Goal: Use online tool/utility: Utilize a website feature to perform a specific function

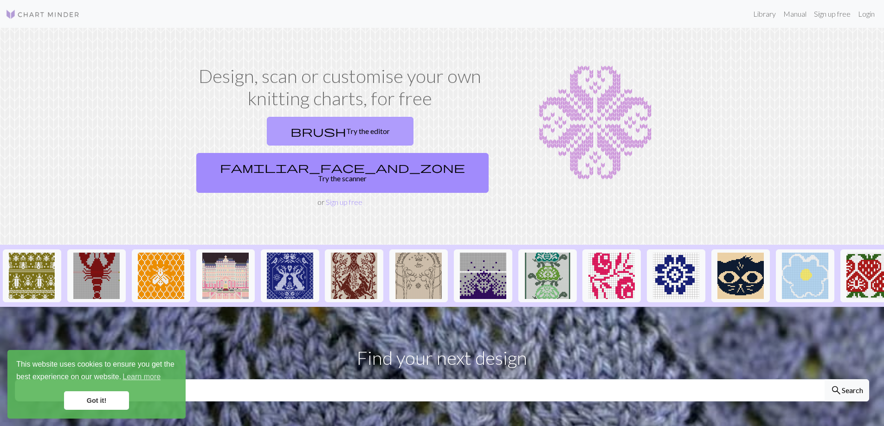
click at [269, 132] on link "brush Try the editor" at bounding box center [340, 131] width 147 height 29
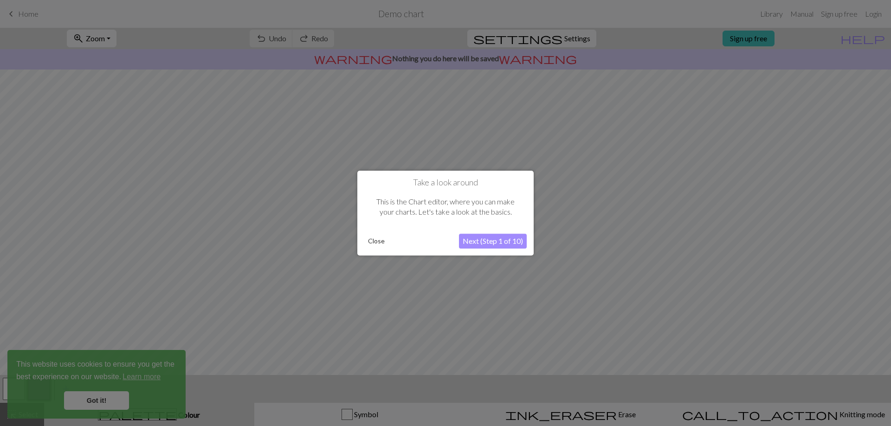
click at [495, 241] on button "Next (Step 1 of 10)" at bounding box center [493, 241] width 68 height 15
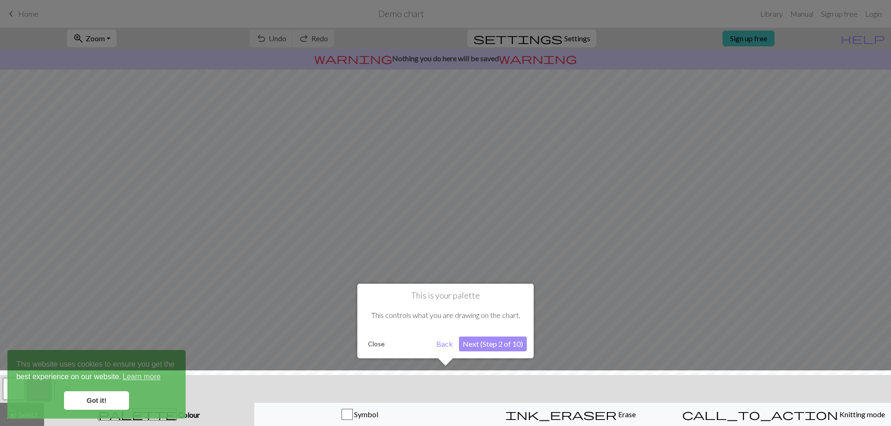
click at [505, 344] on button "Next (Step 2 of 10)" at bounding box center [493, 344] width 68 height 15
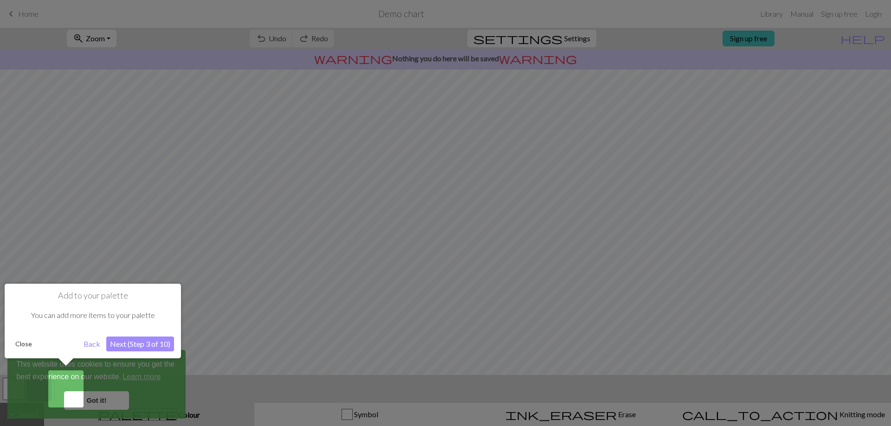
click at [132, 346] on button "Next (Step 3 of 10)" at bounding box center [140, 344] width 68 height 15
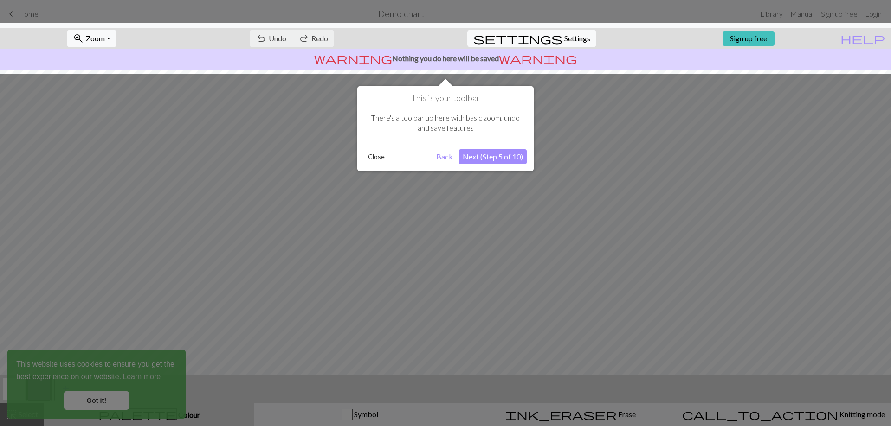
click at [506, 161] on button "Next (Step 5 of 10)" at bounding box center [493, 156] width 68 height 15
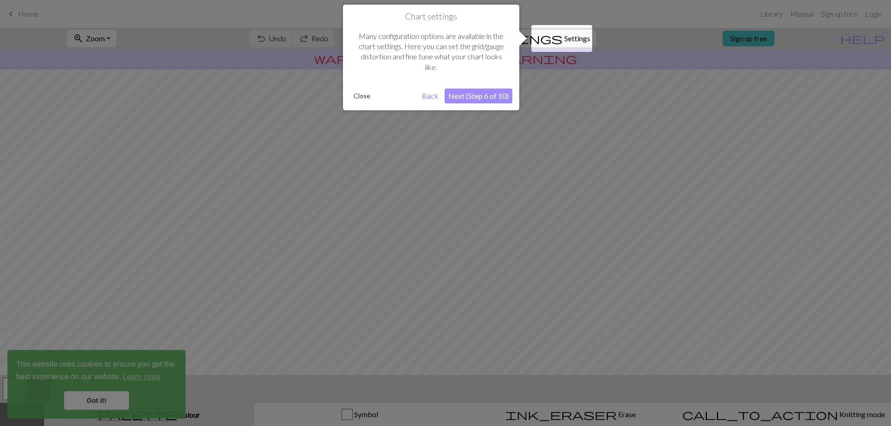
click at [485, 101] on button "Next (Step 6 of 10)" at bounding box center [478, 96] width 68 height 15
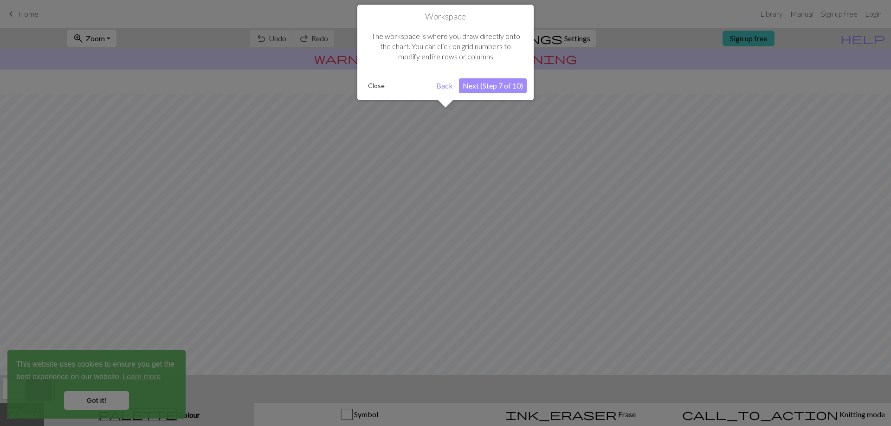
scroll to position [40, 0]
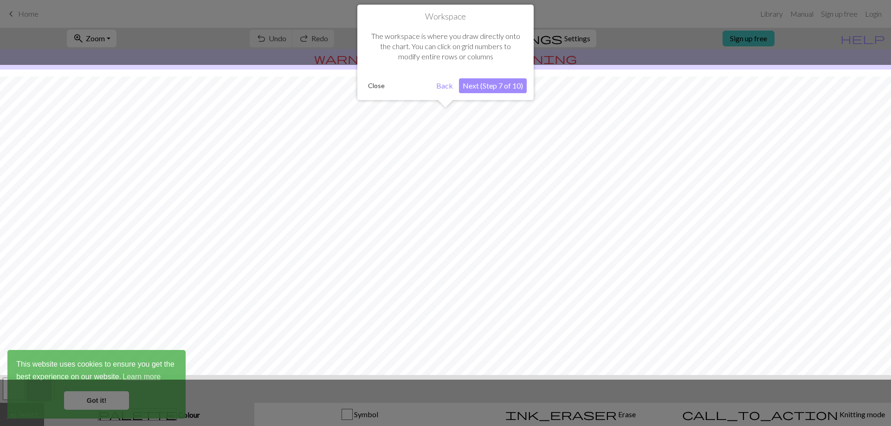
click at [489, 84] on button "Next (Step 7 of 10)" at bounding box center [493, 85] width 68 height 15
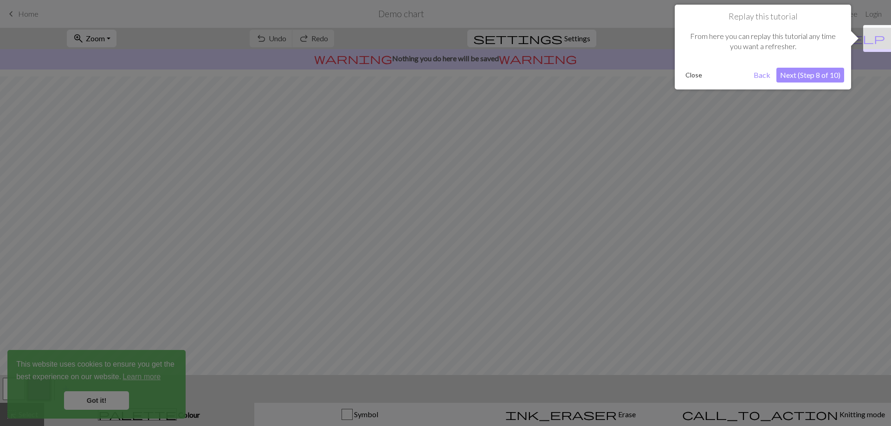
click at [821, 71] on button "Next (Step 8 of 10)" at bounding box center [810, 75] width 68 height 15
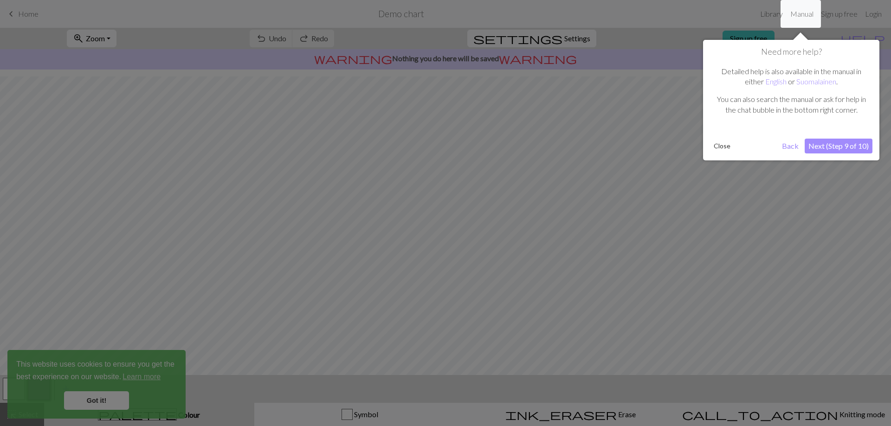
click at [829, 148] on button "Next (Step 9 of 10)" at bounding box center [838, 146] width 68 height 15
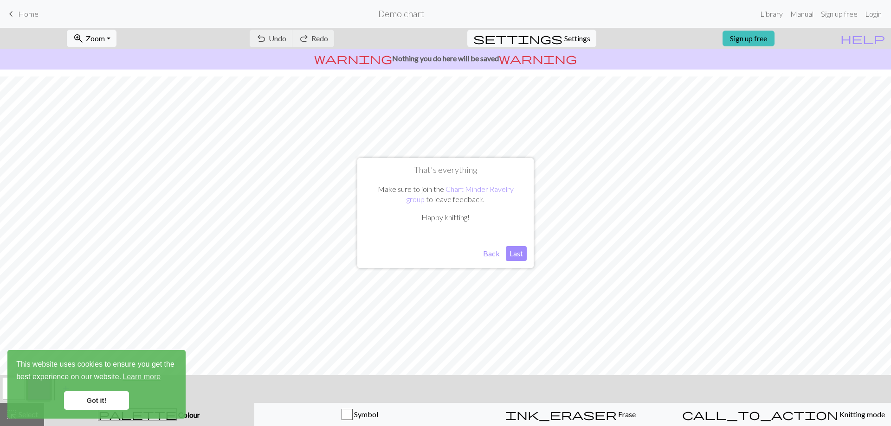
click at [517, 255] on button "Last" at bounding box center [516, 253] width 21 height 15
click at [571, 40] on span "Settings" at bounding box center [577, 38] width 26 height 11
select select "aran"
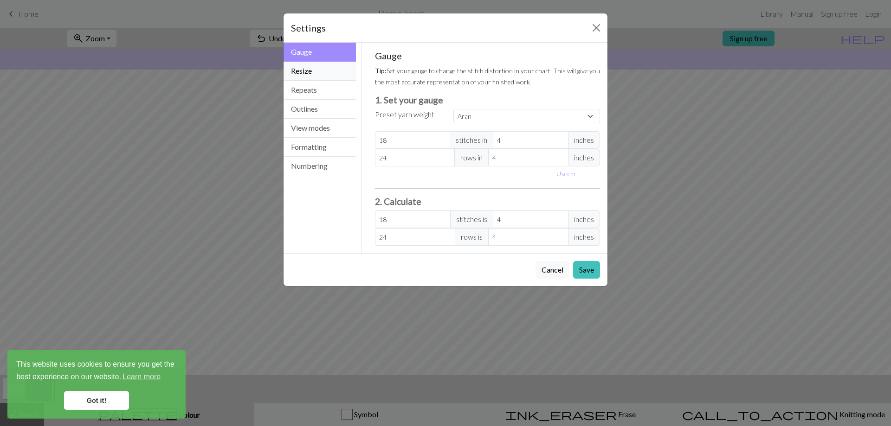
click at [307, 75] on button "Resize" at bounding box center [319, 71] width 72 height 19
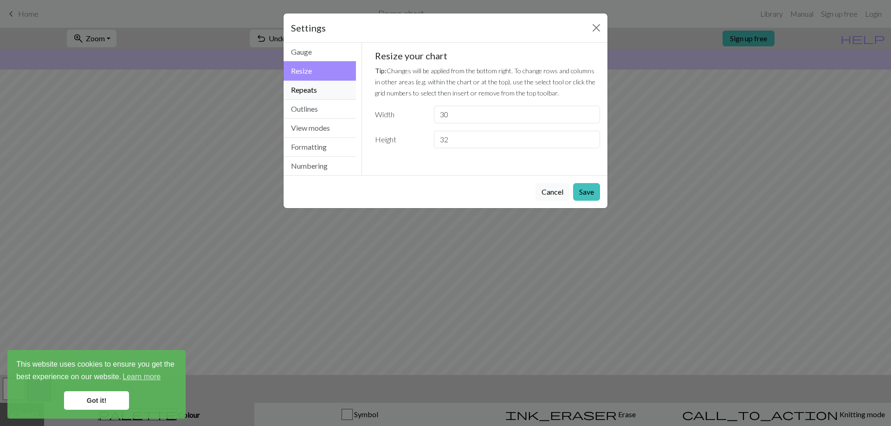
click at [317, 86] on button "Repeats" at bounding box center [319, 90] width 72 height 19
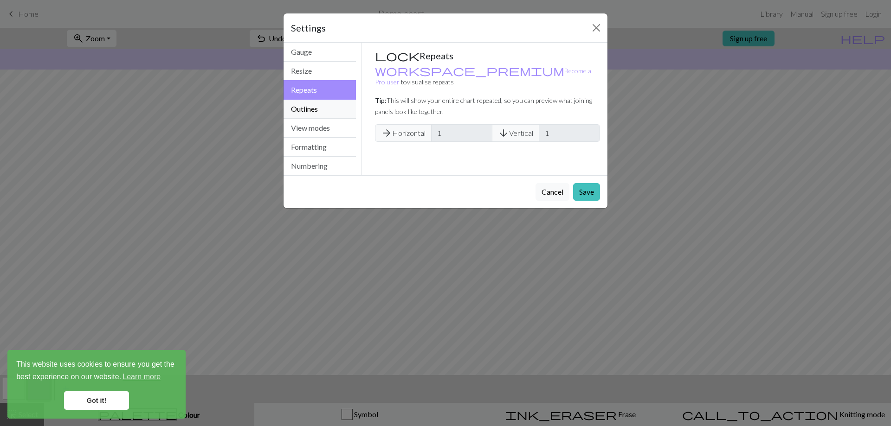
click at [321, 105] on button "Outlines" at bounding box center [319, 109] width 72 height 19
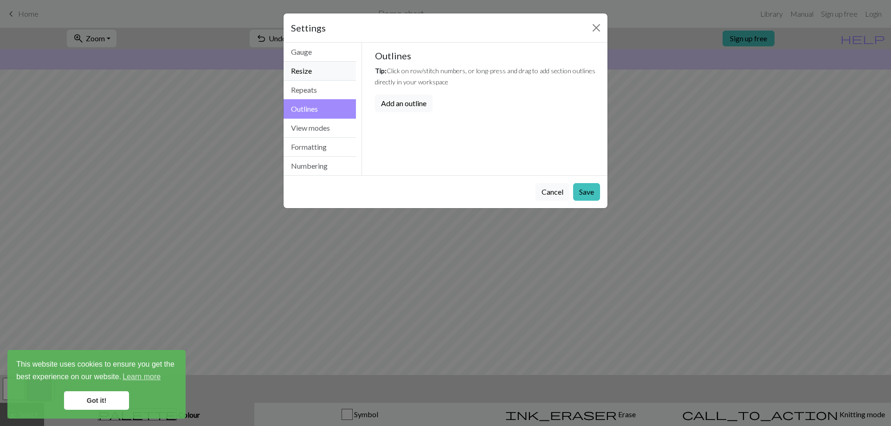
click at [320, 72] on button "Resize" at bounding box center [319, 71] width 72 height 19
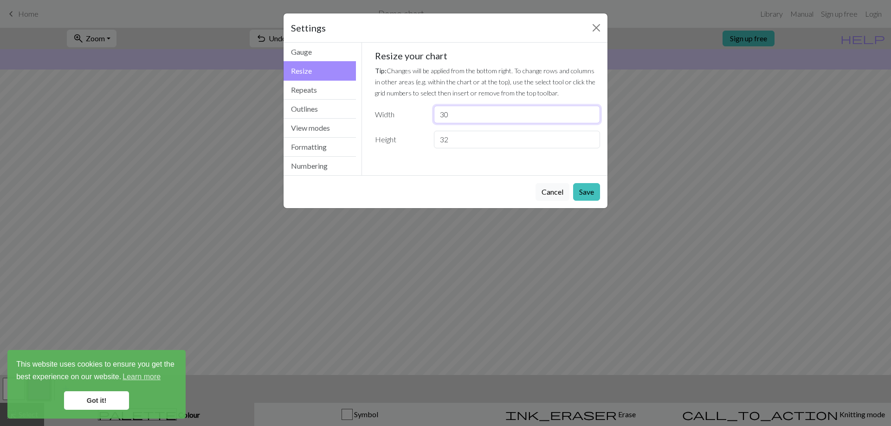
drag, startPoint x: 471, startPoint y: 115, endPoint x: 407, endPoint y: 127, distance: 65.1
click at [407, 127] on div "Resize your chart Tip: Changes will be applied from the bottom right. To change…" at bounding box center [487, 99] width 225 height 98
drag, startPoint x: 454, startPoint y: 140, endPoint x: 405, endPoint y: 142, distance: 49.2
click at [405, 142] on div "Height 32" at bounding box center [487, 140] width 237 height 18
drag, startPoint x: 461, startPoint y: 112, endPoint x: 425, endPoint y: 116, distance: 35.9
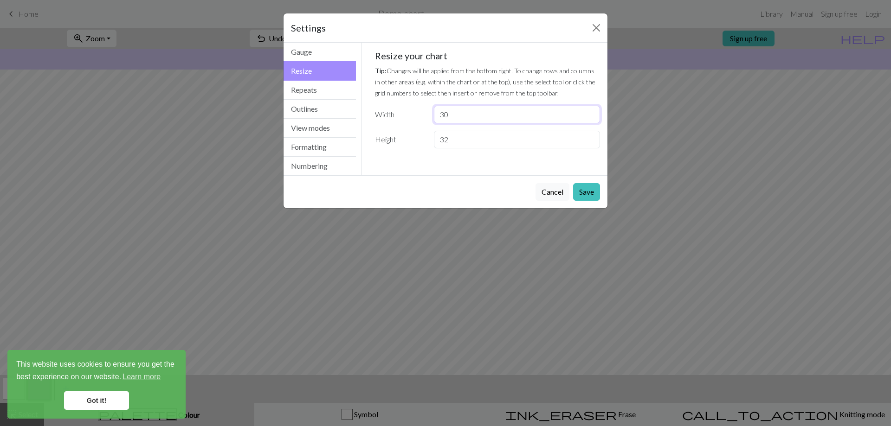
click at [425, 116] on div "Width 30" at bounding box center [487, 115] width 237 height 18
drag, startPoint x: 468, startPoint y: 136, endPoint x: 375, endPoint y: 138, distance: 92.8
click at [374, 139] on div "Height 32" at bounding box center [487, 140] width 237 height 18
drag, startPoint x: 456, startPoint y: 116, endPoint x: 427, endPoint y: 120, distance: 28.9
click at [427, 120] on div "Width 30" at bounding box center [487, 115] width 237 height 18
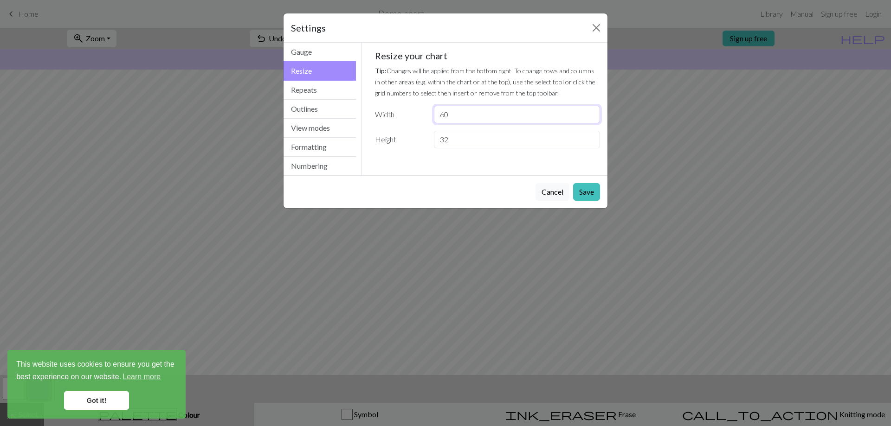
type input "60"
drag, startPoint x: 450, startPoint y: 140, endPoint x: 411, endPoint y: 142, distance: 40.0
click at [411, 142] on div "Height 32" at bounding box center [487, 140] width 237 height 18
type input "120"
click at [602, 189] on div "Cancel Save" at bounding box center [445, 191] width 324 height 33
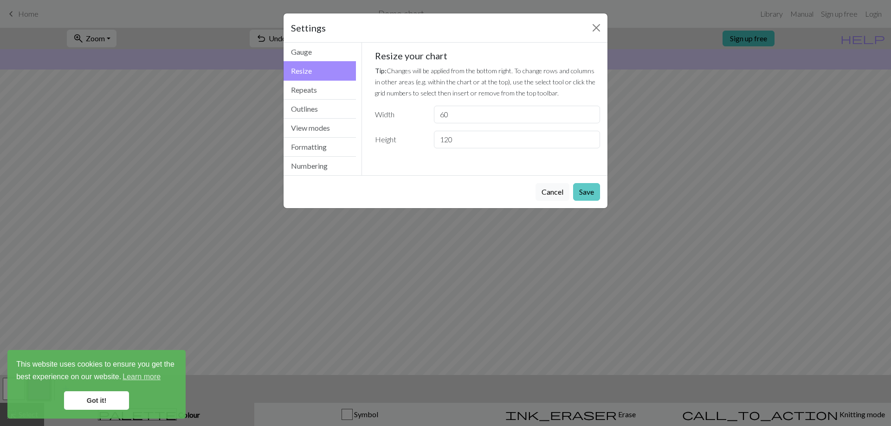
click at [589, 189] on button "Save" at bounding box center [586, 192] width 27 height 18
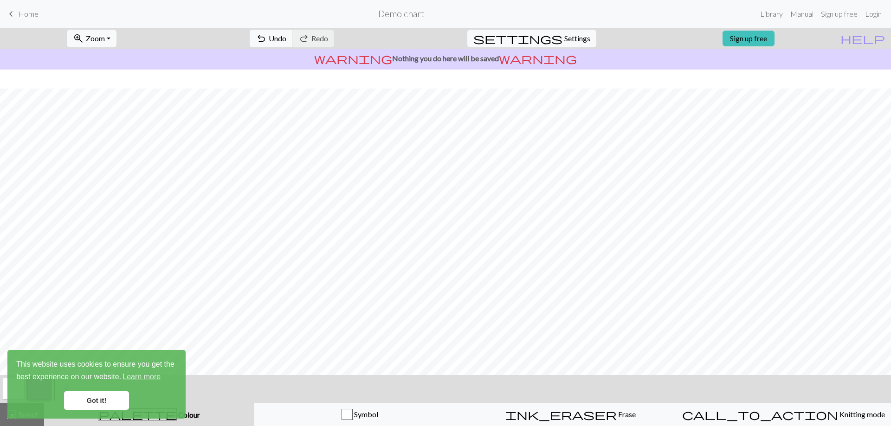
scroll to position [856, 0]
click at [112, 400] on link "Got it!" at bounding box center [96, 401] width 65 height 19
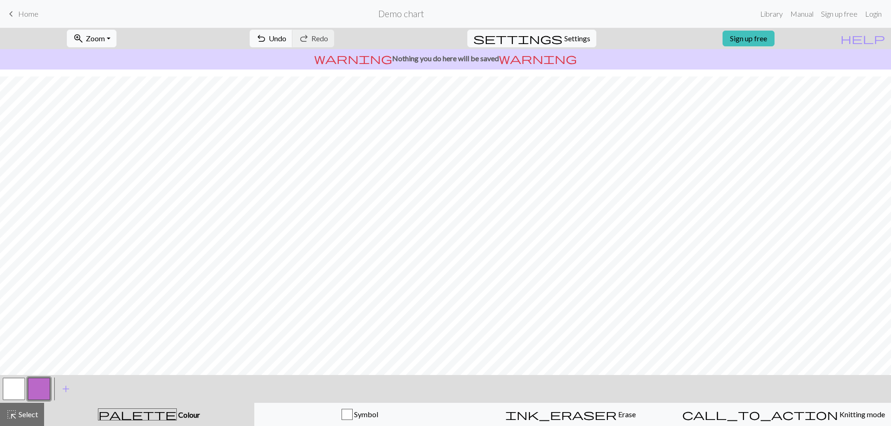
click at [116, 33] on button "zoom_in Zoom Zoom" at bounding box center [92, 39] width 50 height 18
click at [101, 128] on button "100%" at bounding box center [103, 126] width 73 height 15
click at [116, 44] on button "zoom_in Zoom Zoom" at bounding box center [92, 39] width 50 height 18
click at [118, 114] on button "50%" at bounding box center [103, 111] width 73 height 15
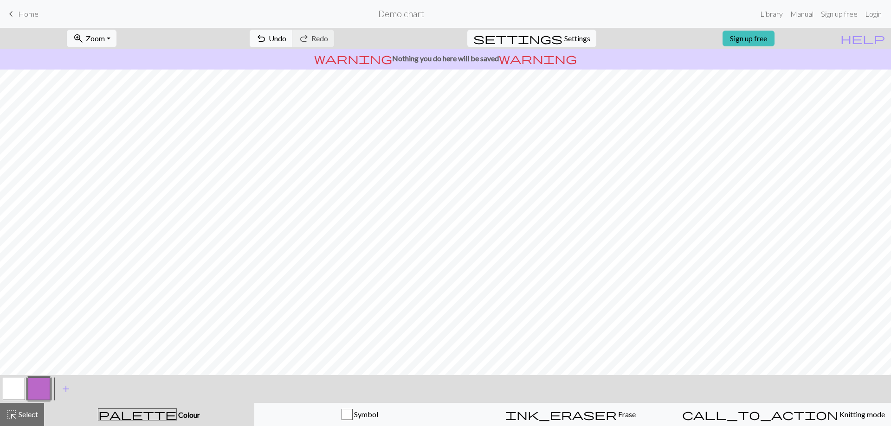
click at [8, 393] on button "button" at bounding box center [14, 389] width 22 height 22
click at [116, 42] on button "zoom_in Zoom Zoom" at bounding box center [92, 39] width 50 height 18
click at [567, 41] on span "Settings" at bounding box center [577, 38] width 26 height 11
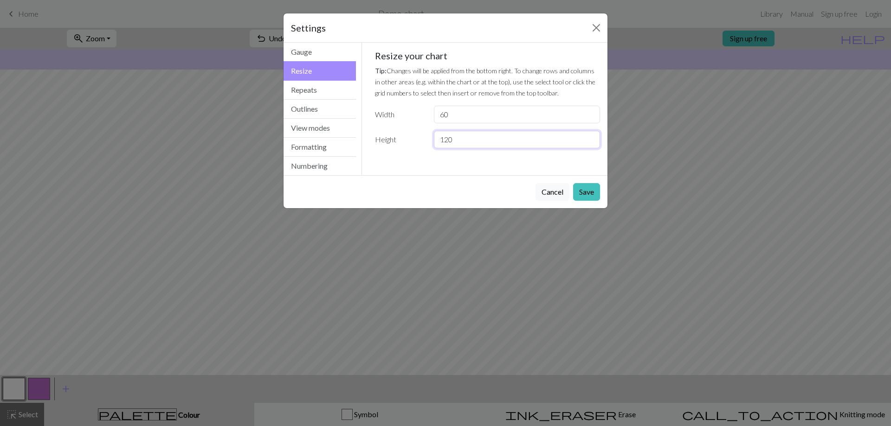
drag, startPoint x: 461, startPoint y: 144, endPoint x: 420, endPoint y: 144, distance: 40.8
click at [419, 144] on div "Height 120" at bounding box center [487, 140] width 237 height 18
drag, startPoint x: 445, startPoint y: 115, endPoint x: 401, endPoint y: 115, distance: 43.6
click at [401, 115] on div "Width 60" at bounding box center [487, 115] width 237 height 18
type input "40"
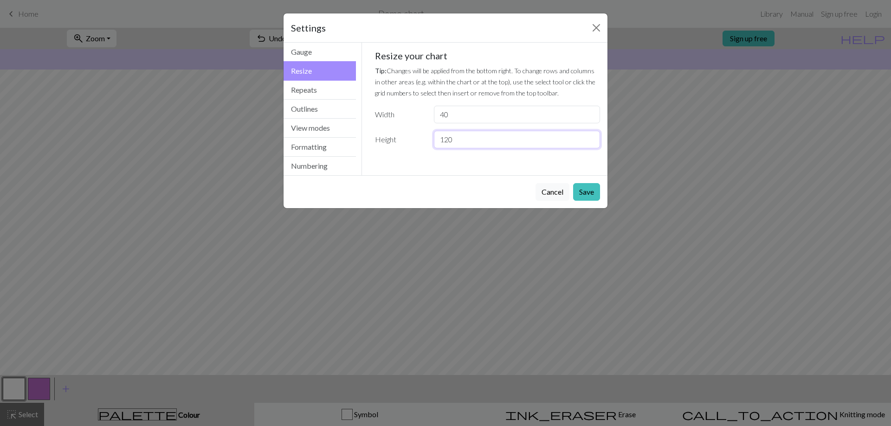
drag, startPoint x: 466, startPoint y: 141, endPoint x: 380, endPoint y: 139, distance: 85.9
click at [380, 139] on div "Height 120" at bounding box center [487, 140] width 237 height 18
type input "60"
click at [594, 191] on button "Save" at bounding box center [586, 192] width 27 height 18
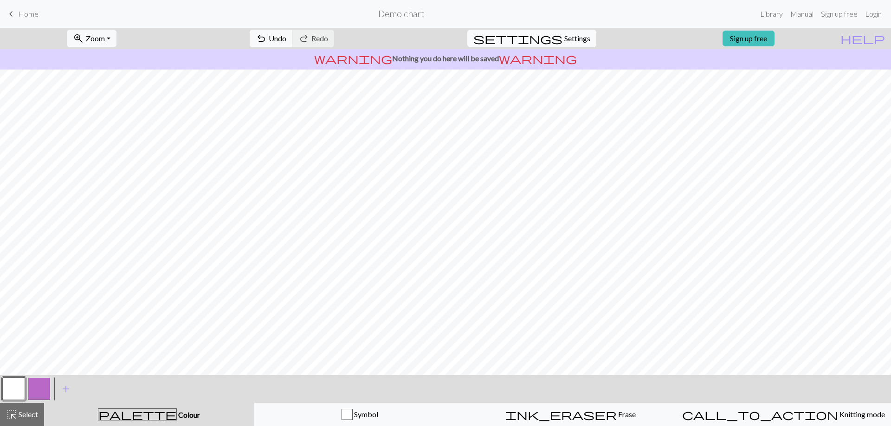
click at [574, 43] on span "Settings" at bounding box center [577, 38] width 26 height 11
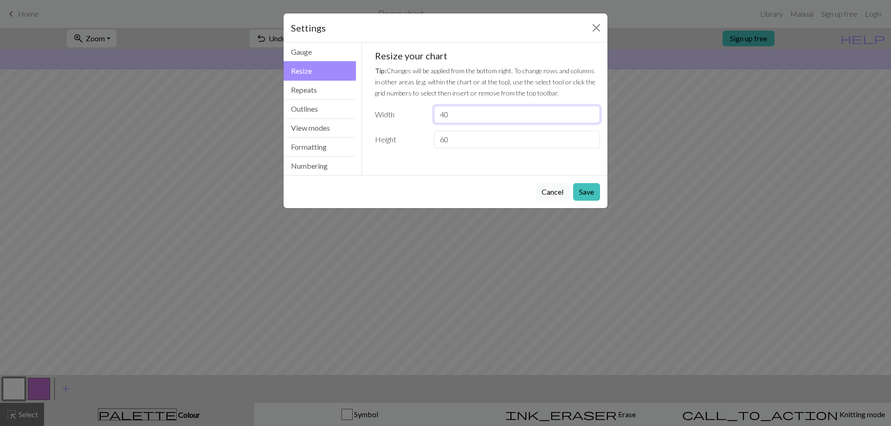
drag, startPoint x: 459, startPoint y: 117, endPoint x: 414, endPoint y: 117, distance: 45.0
click at [414, 117] on div "Width 40" at bounding box center [487, 115] width 237 height 18
type input "30"
click at [584, 192] on button "Save" at bounding box center [586, 192] width 27 height 18
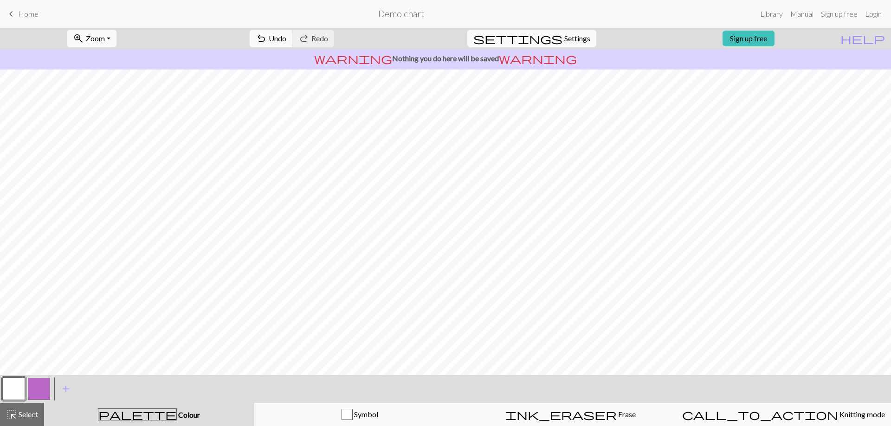
click at [582, 29] on div "settings Settings" at bounding box center [531, 38] width 143 height 21
click at [570, 44] on button "settings Settings" at bounding box center [531, 39] width 129 height 18
select select "Courier new"
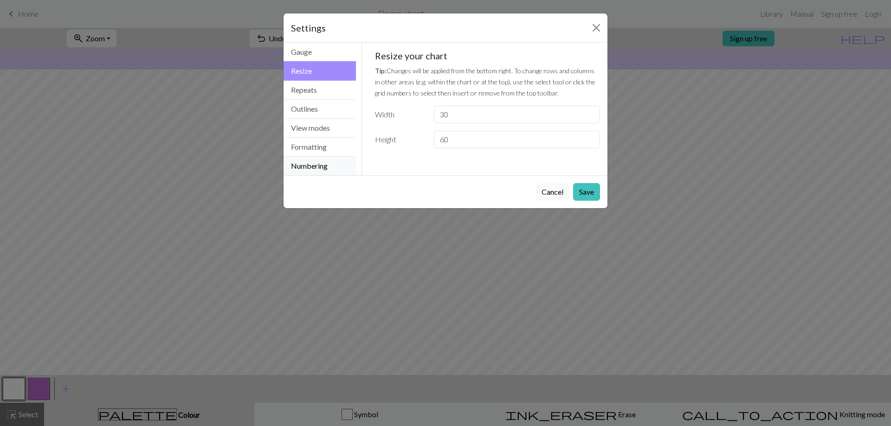
click at [328, 168] on button "Numbering" at bounding box center [319, 166] width 72 height 19
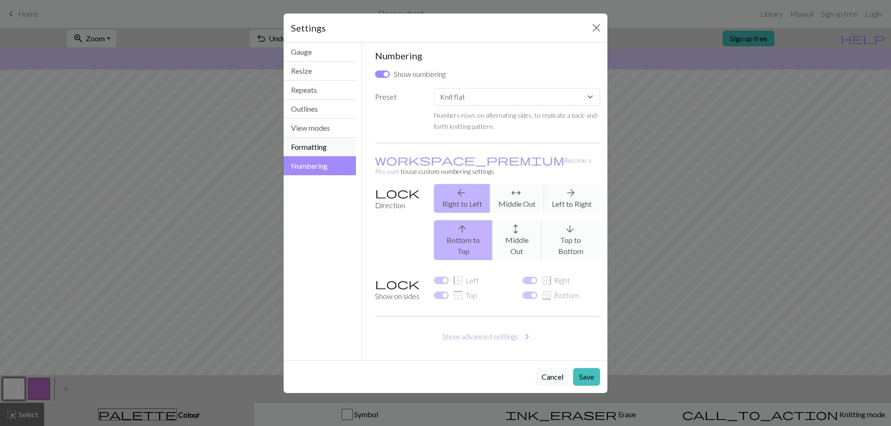
click at [323, 152] on button "Formatting" at bounding box center [319, 147] width 72 height 19
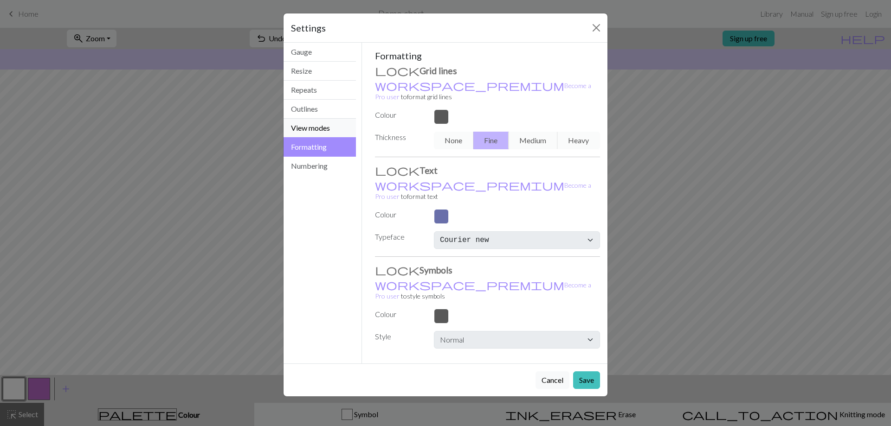
click at [331, 132] on button "View modes" at bounding box center [319, 128] width 72 height 19
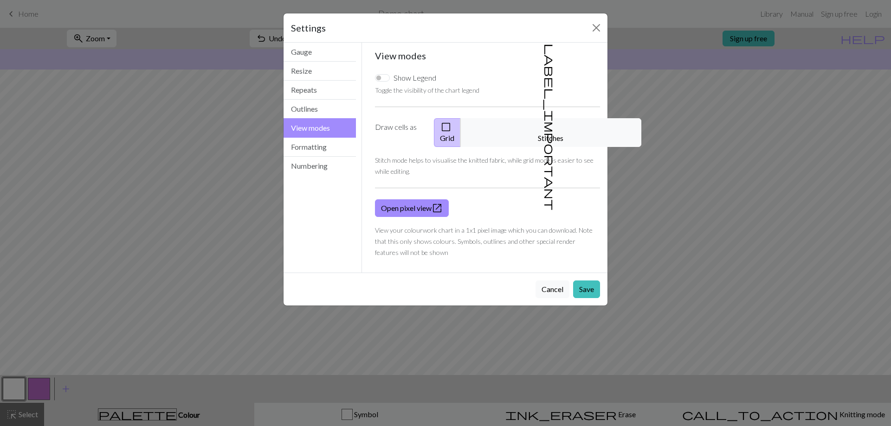
click at [331, 132] on button "View modes" at bounding box center [319, 127] width 72 height 19
click at [78, 389] on div "Settings View modes Gauge Resize Repeats Outlines View modes Formatting Numberi…" at bounding box center [445, 213] width 891 height 426
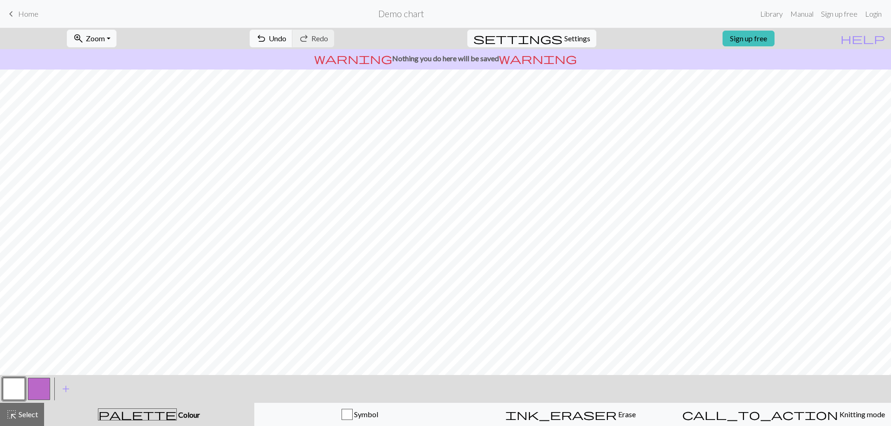
click at [39, 394] on button "button" at bounding box center [39, 389] width 22 height 22
click at [42, 385] on button "button" at bounding box center [39, 389] width 22 height 22
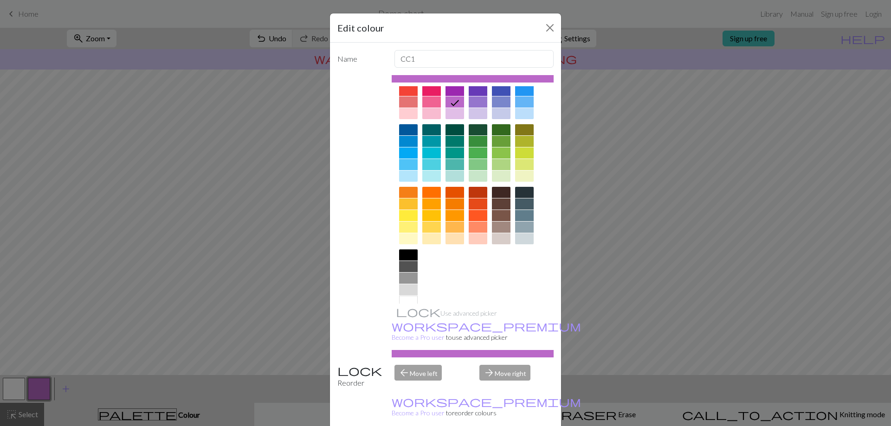
scroll to position [46, 0]
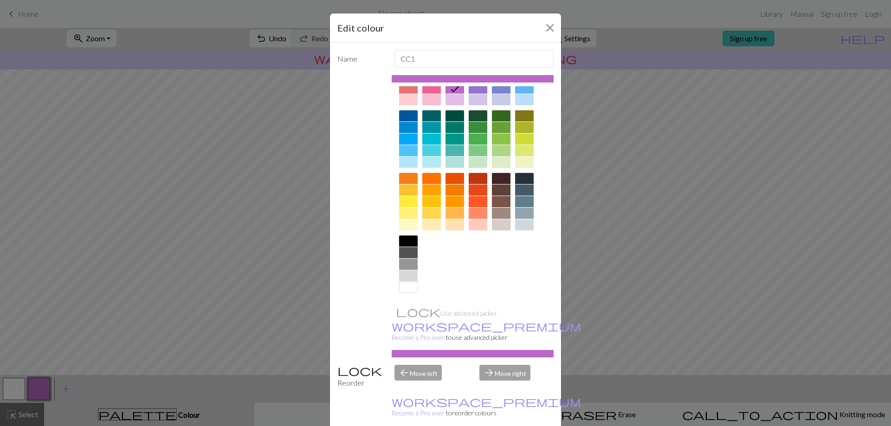
click at [407, 288] on div at bounding box center [408, 287] width 19 height 11
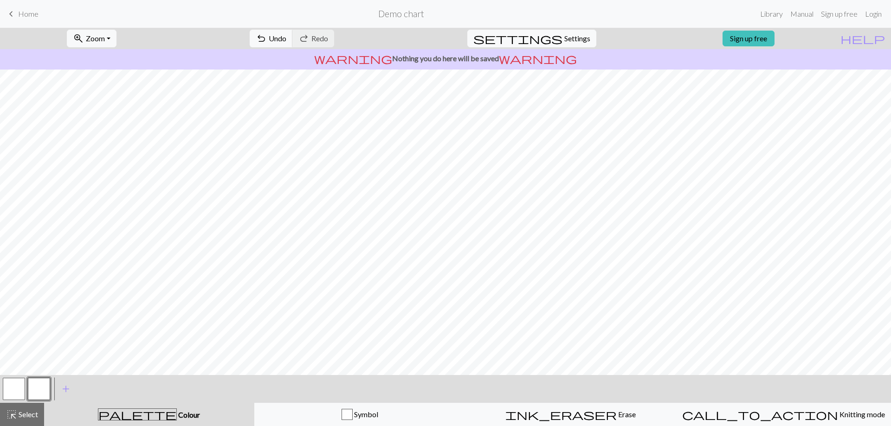
click at [46, 389] on button "button" at bounding box center [39, 389] width 22 height 22
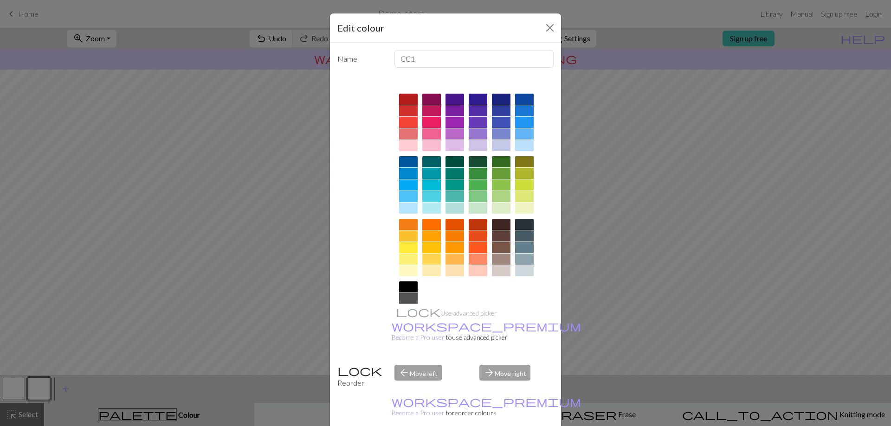
click at [100, 395] on div "Edit colour Name CC1 Use advanced picker workspace_premium Become a Pro user to…" at bounding box center [445, 213] width 891 height 426
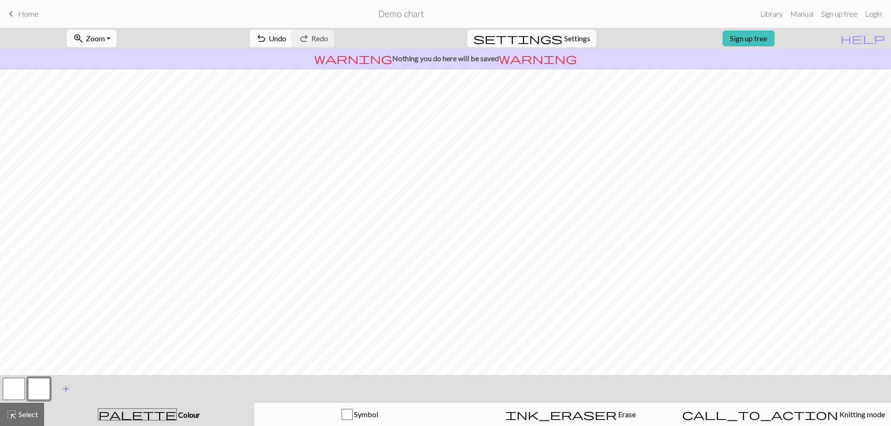
click at [66, 391] on span "add" at bounding box center [65, 389] width 11 height 13
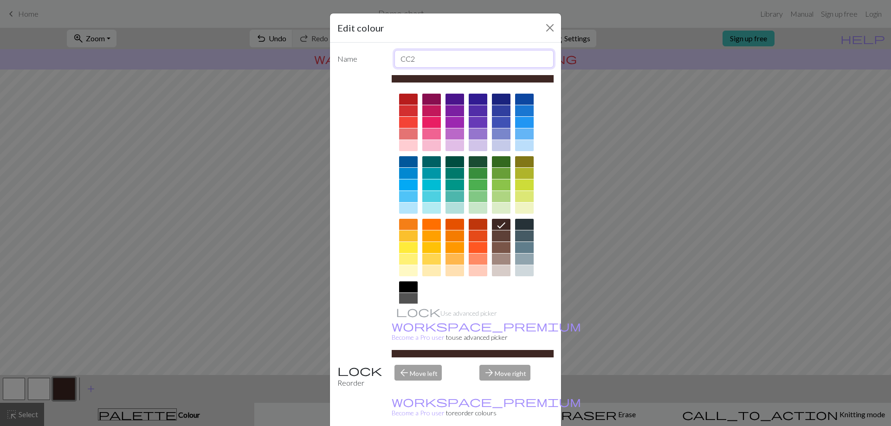
click at [424, 54] on input "CC2" at bounding box center [474, 59] width 160 height 18
click at [455, 124] on div at bounding box center [454, 122] width 19 height 11
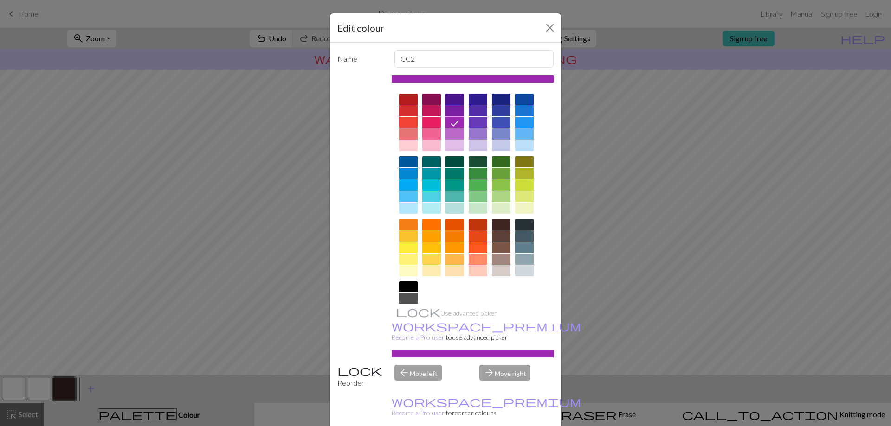
click at [252, 152] on div "Edit colour Name CC2 Use advanced picker workspace_premium Become a Pro user to…" at bounding box center [445, 213] width 891 height 426
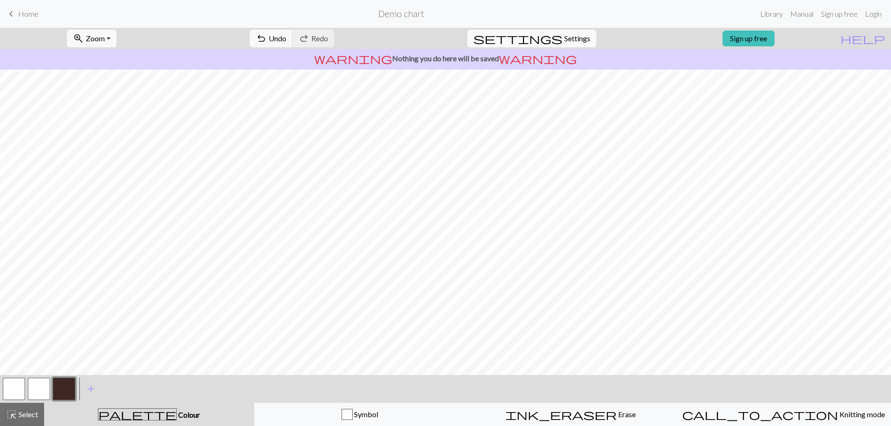
click at [68, 386] on button "button" at bounding box center [64, 389] width 22 height 22
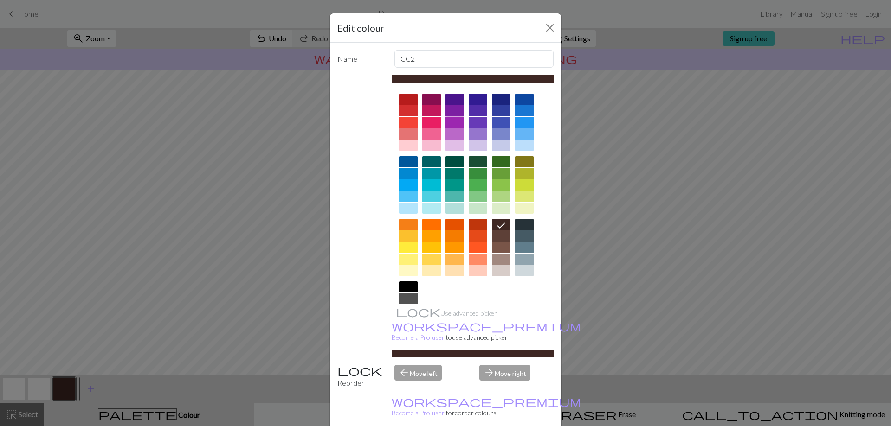
click at [451, 118] on div at bounding box center [454, 122] width 19 height 11
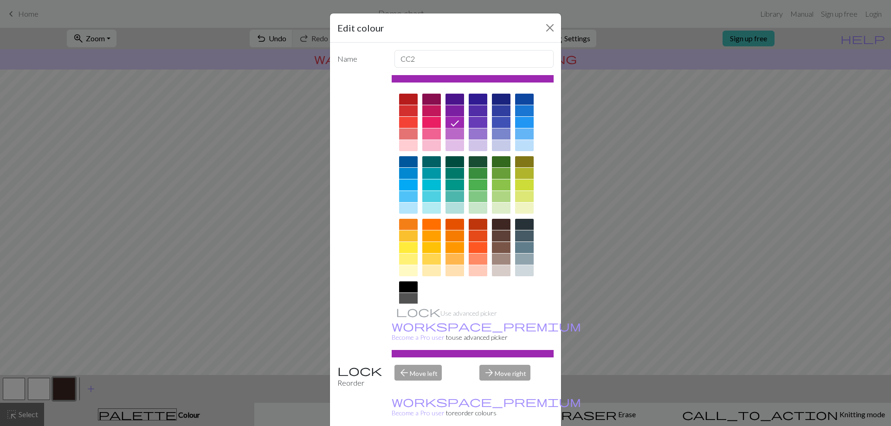
click at [501, 250] on div at bounding box center [501, 247] width 19 height 11
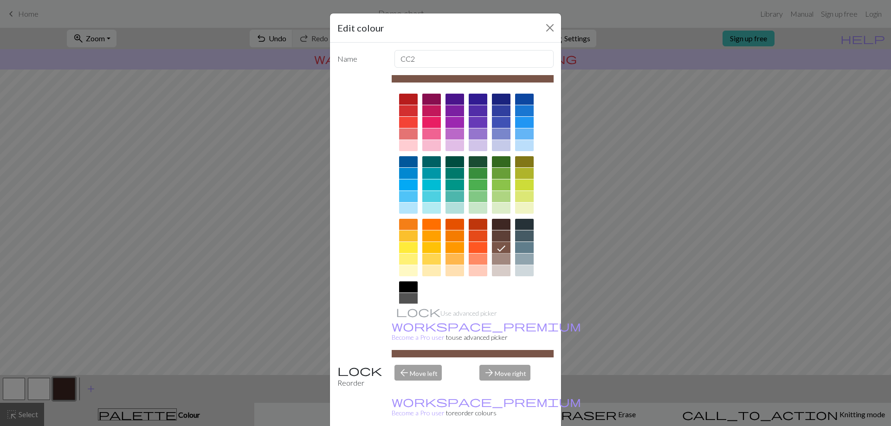
click at [234, 204] on div "Edit colour Name CC2 Use advanced picker workspace_premium Become a Pro user to…" at bounding box center [445, 213] width 891 height 426
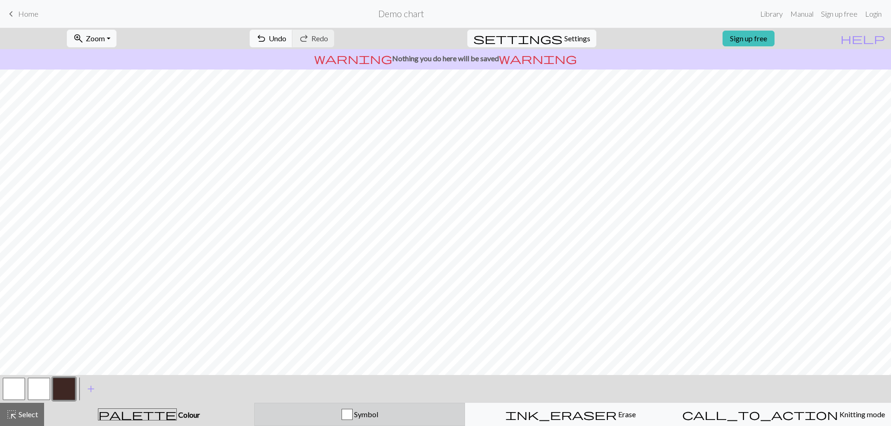
click at [346, 419] on div "button" at bounding box center [346, 414] width 11 height 11
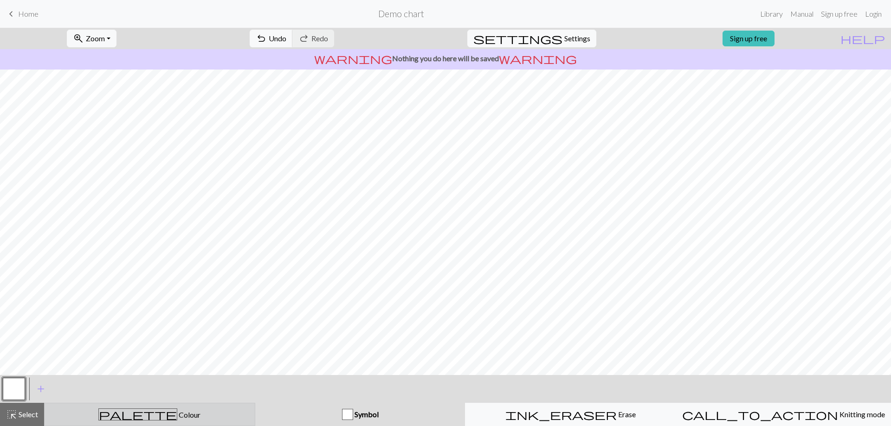
click at [190, 414] on div "palette Colour Colour" at bounding box center [149, 415] width 199 height 12
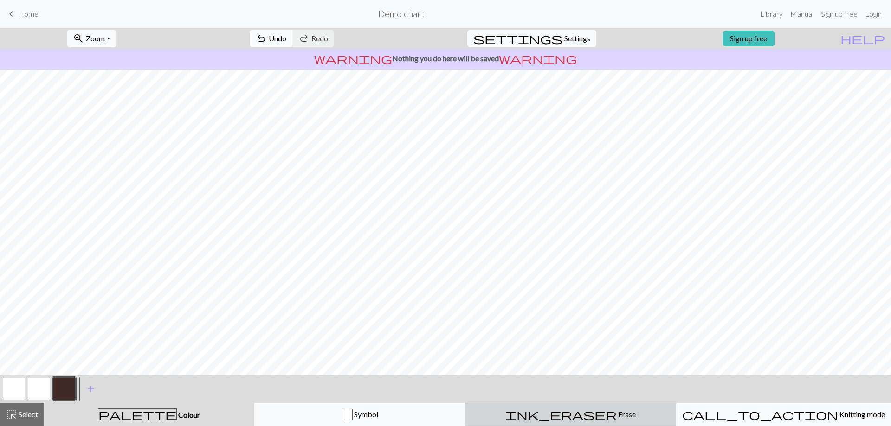
click at [565, 414] on span "ink_eraser" at bounding box center [560, 414] width 111 height 13
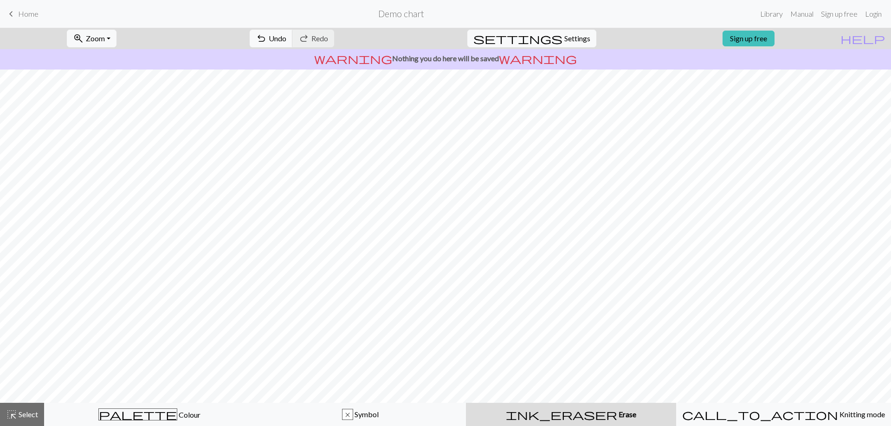
click at [617, 412] on span "Erase" at bounding box center [626, 414] width 19 height 9
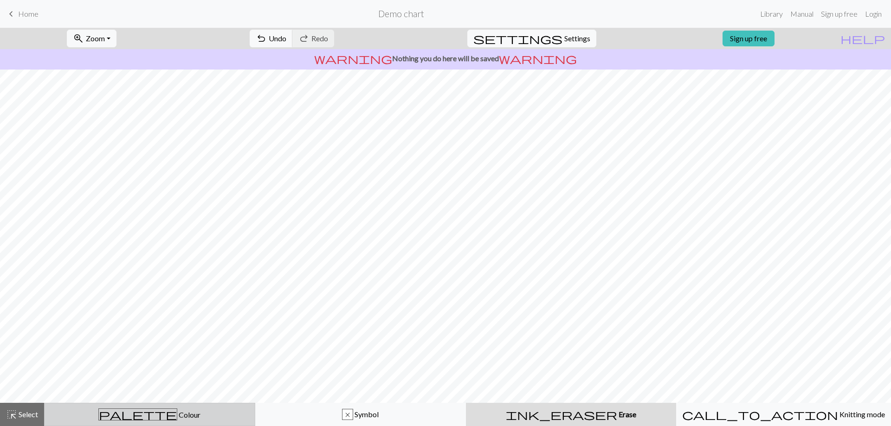
click at [177, 414] on span "Colour" at bounding box center [188, 415] width 23 height 9
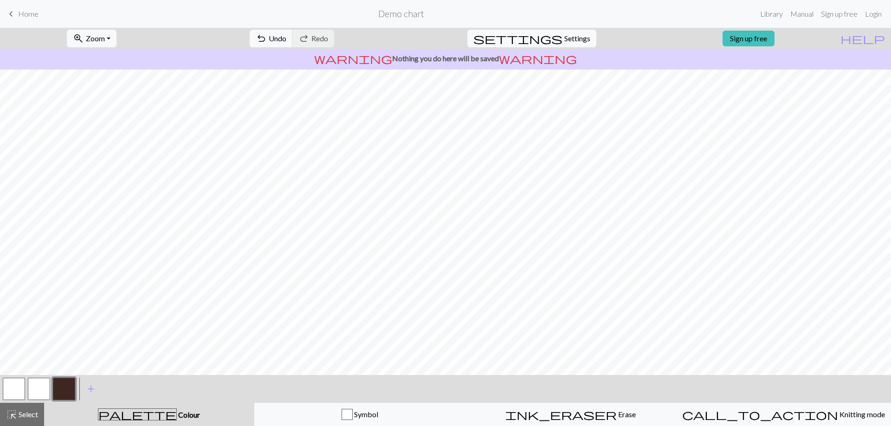
click at [64, 394] on button "button" at bounding box center [64, 389] width 22 height 22
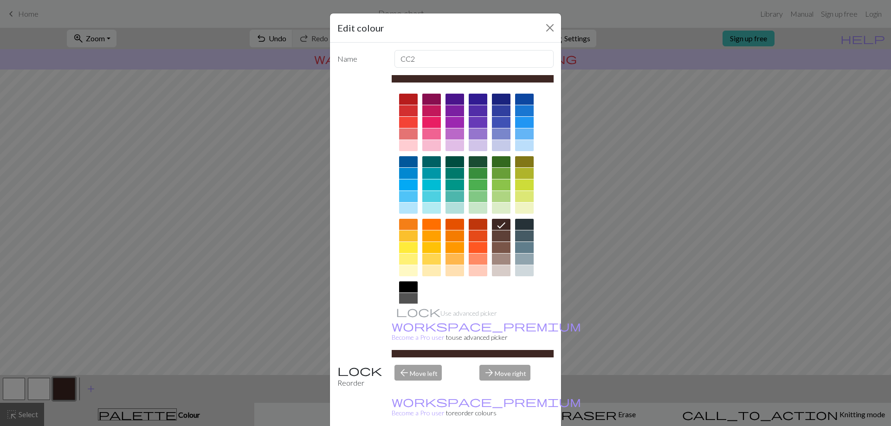
click at [34, 391] on div "Edit colour Name CC2 Use advanced picker workspace_premium Become a Pro user to…" at bounding box center [445, 213] width 891 height 426
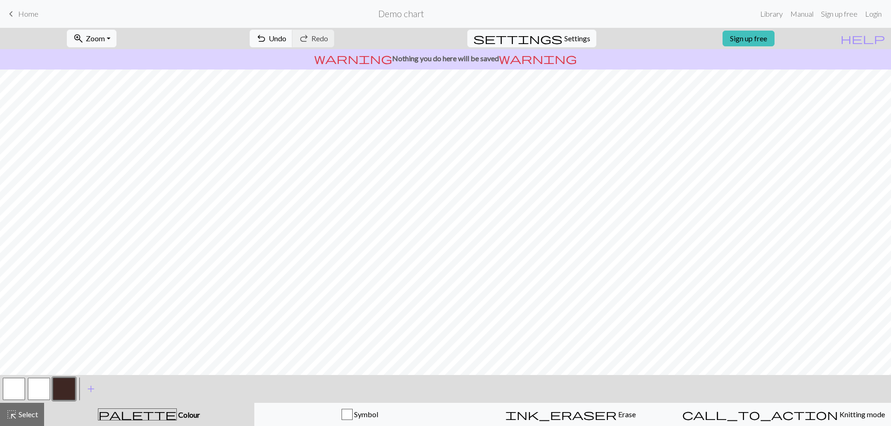
click at [64, 390] on button "button" at bounding box center [64, 389] width 22 height 22
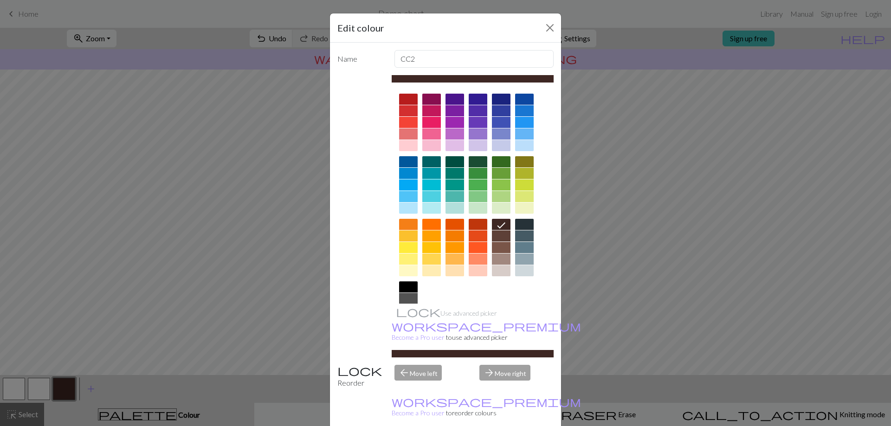
click at [303, 228] on div "Edit colour Name CC2 Use advanced picker workspace_premium Become a Pro user to…" at bounding box center [445, 213] width 891 height 426
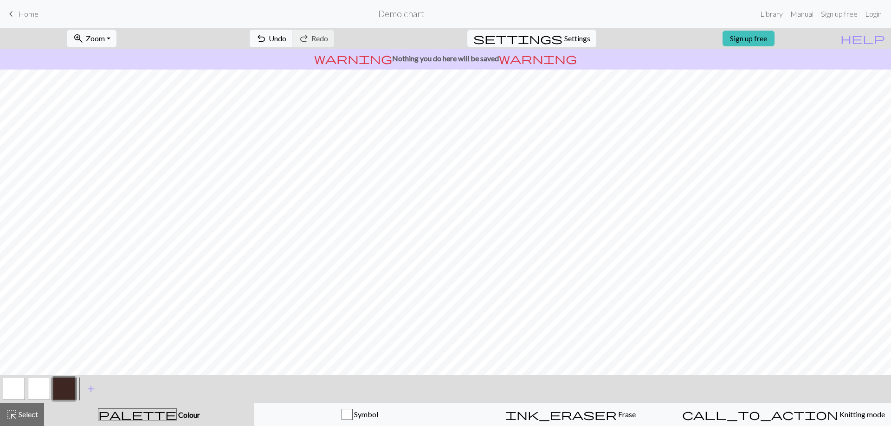
click at [48, 391] on button "button" at bounding box center [39, 389] width 22 height 22
click at [90, 393] on span "add" at bounding box center [90, 389] width 11 height 13
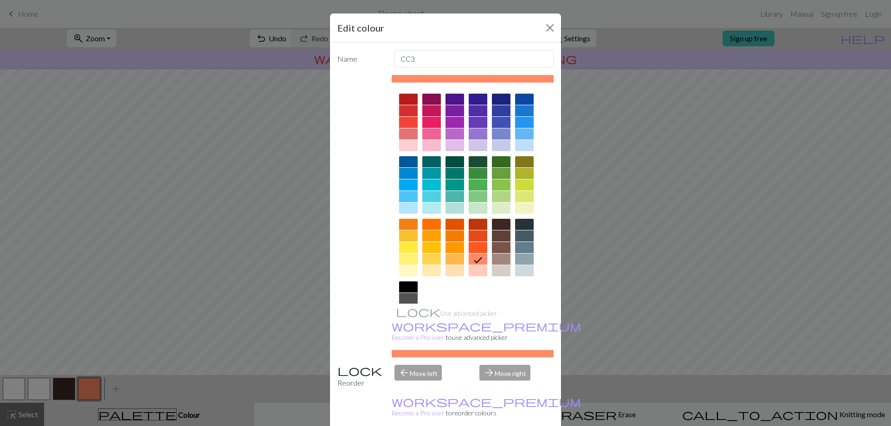
click at [426, 121] on div at bounding box center [431, 122] width 19 height 11
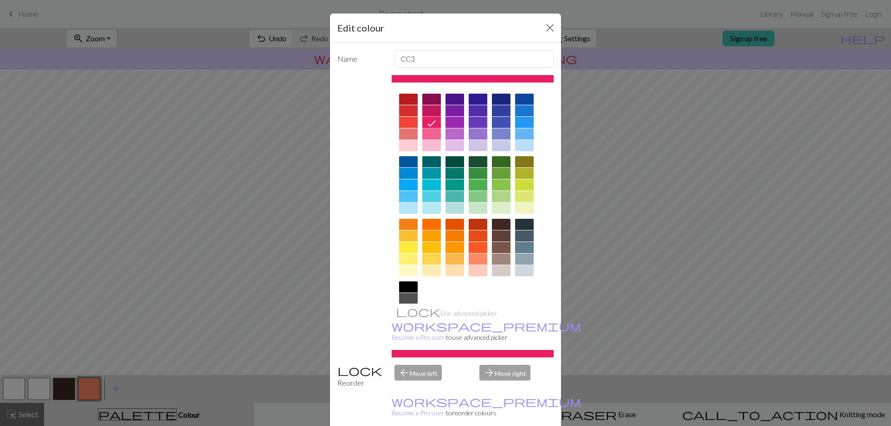
click at [303, 225] on div "Edit colour Name CC3 Use advanced picker workspace_premium Become a Pro user to…" at bounding box center [445, 213] width 891 height 426
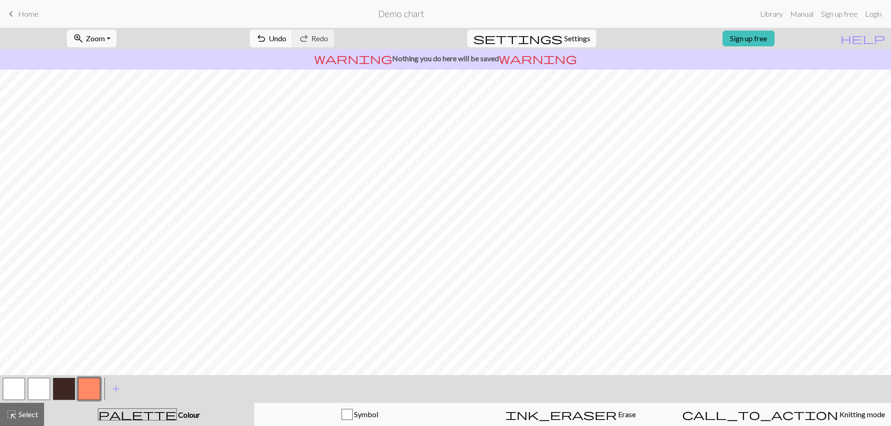
click at [94, 383] on button "button" at bounding box center [89, 389] width 22 height 22
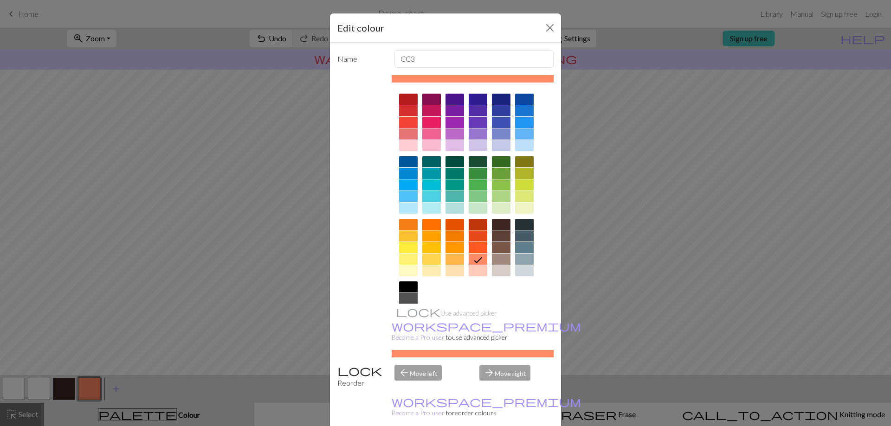
click at [427, 108] on div at bounding box center [431, 110] width 19 height 11
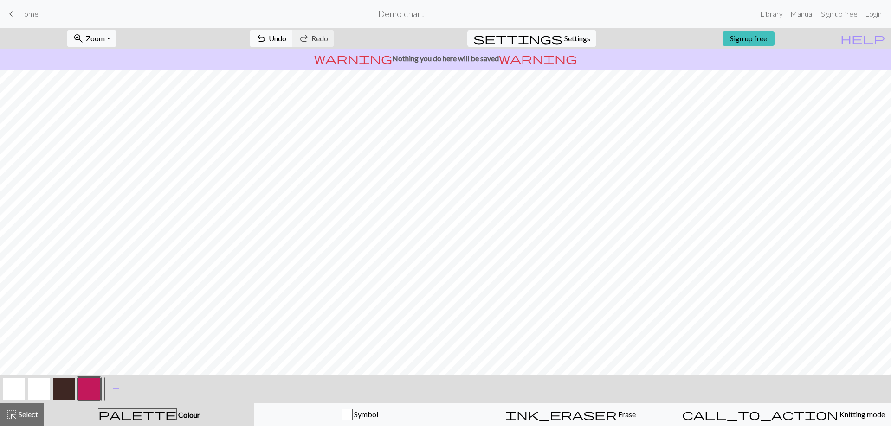
click at [66, 392] on button "button" at bounding box center [64, 389] width 22 height 22
click at [64, 394] on button "button" at bounding box center [64, 389] width 22 height 22
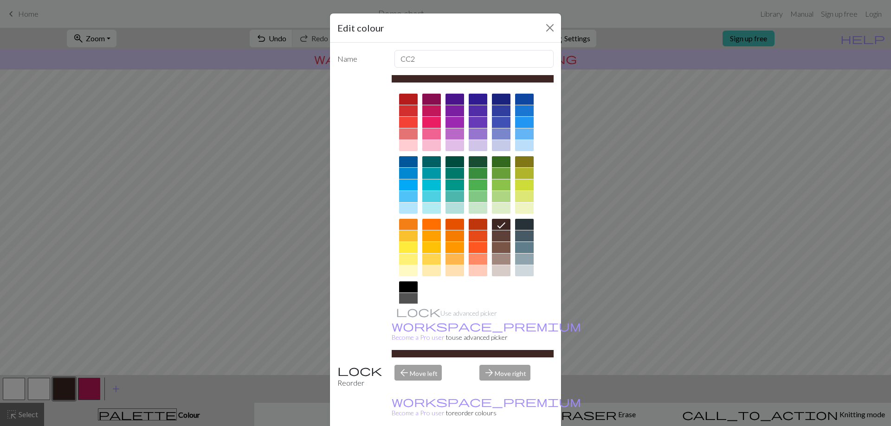
click at [499, 222] on icon at bounding box center [500, 225] width 11 height 11
click at [280, 193] on div "Edit colour Name CC2 Use advanced picker workspace_premium Become a Pro user to…" at bounding box center [445, 213] width 891 height 426
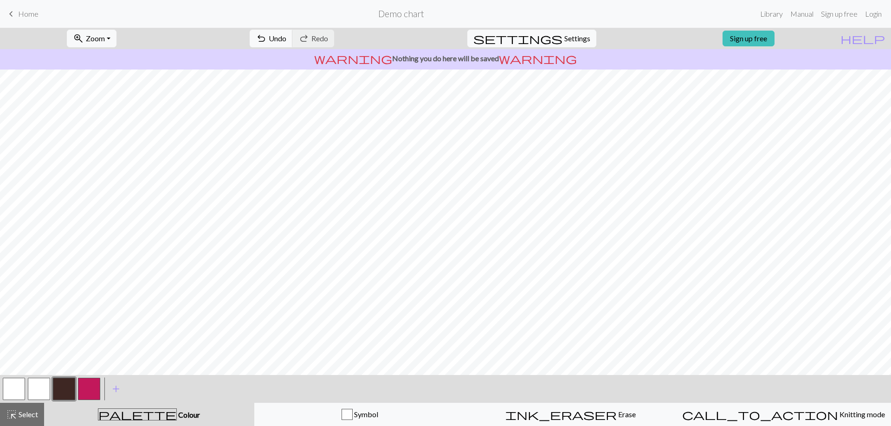
click at [42, 390] on button "button" at bounding box center [39, 389] width 22 height 22
click at [65, 384] on button "button" at bounding box center [64, 389] width 22 height 22
click at [42, 397] on button "button" at bounding box center [39, 389] width 22 height 22
click at [67, 392] on button "button" at bounding box center [64, 389] width 22 height 22
